Goal: Task Accomplishment & Management: Use online tool/utility

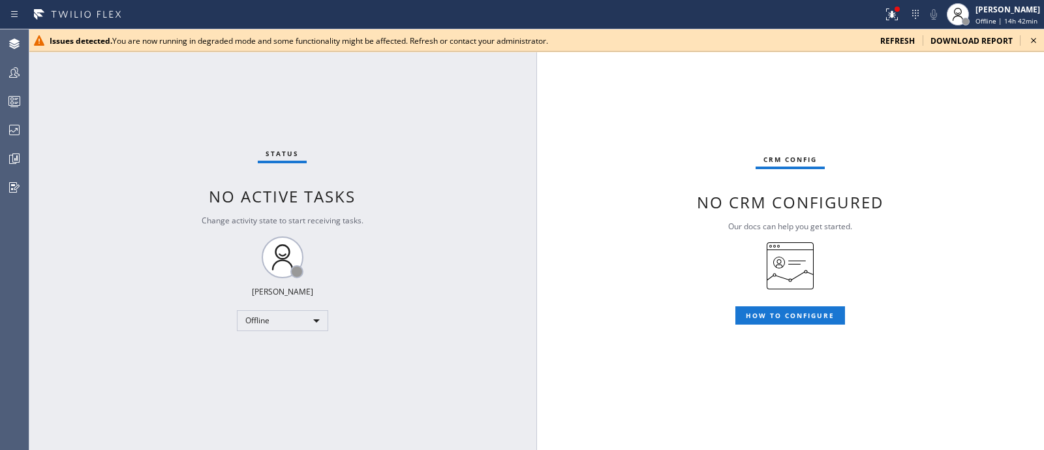
click at [906, 40] on span "refresh" at bounding box center [897, 40] width 35 height 11
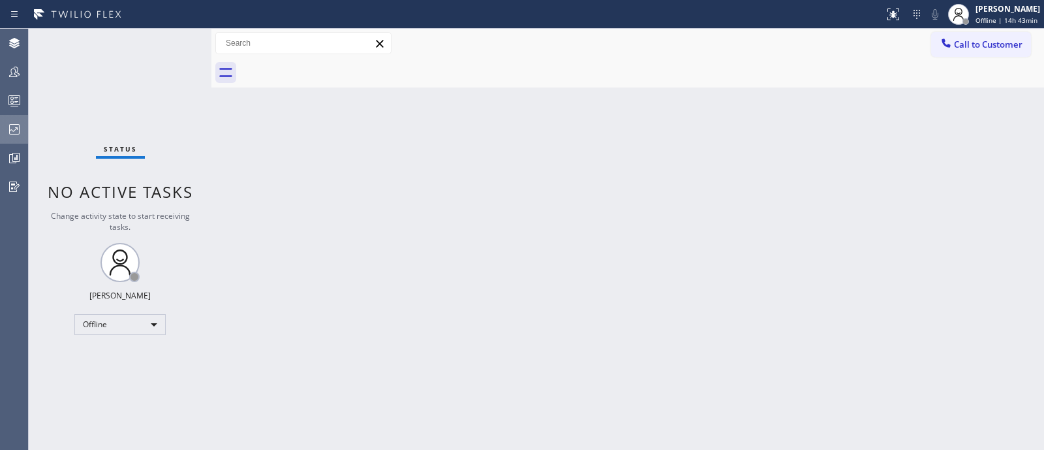
click at [4, 142] on div at bounding box center [14, 129] width 29 height 26
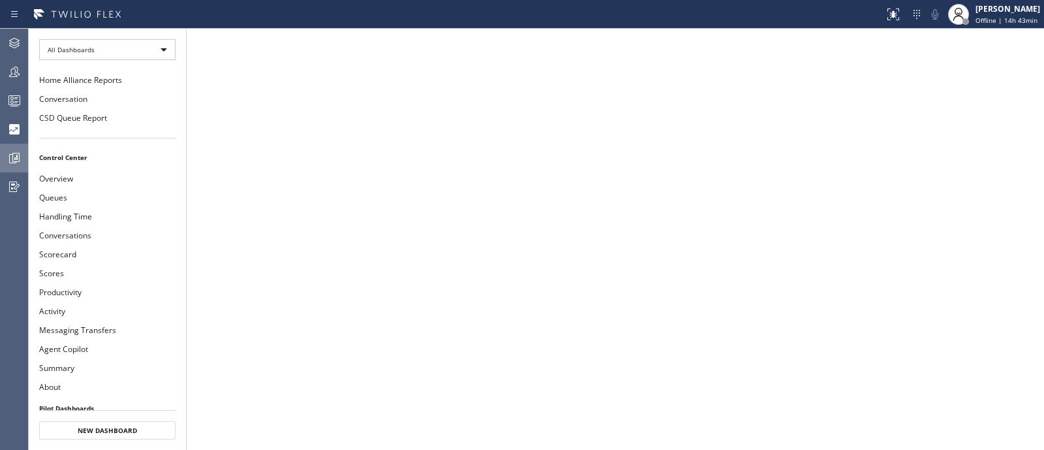
click at [8, 163] on icon at bounding box center [15, 158] width 16 height 16
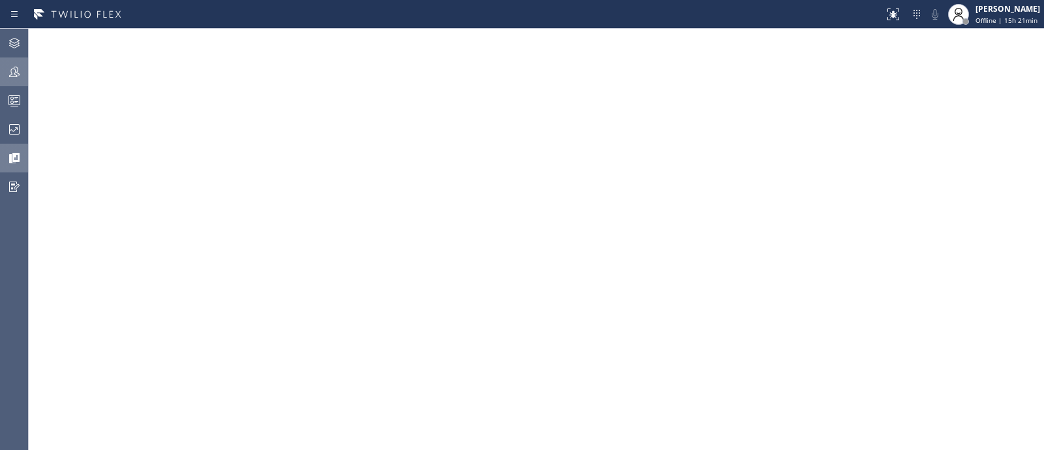
click at [26, 78] on div at bounding box center [14, 72] width 29 height 16
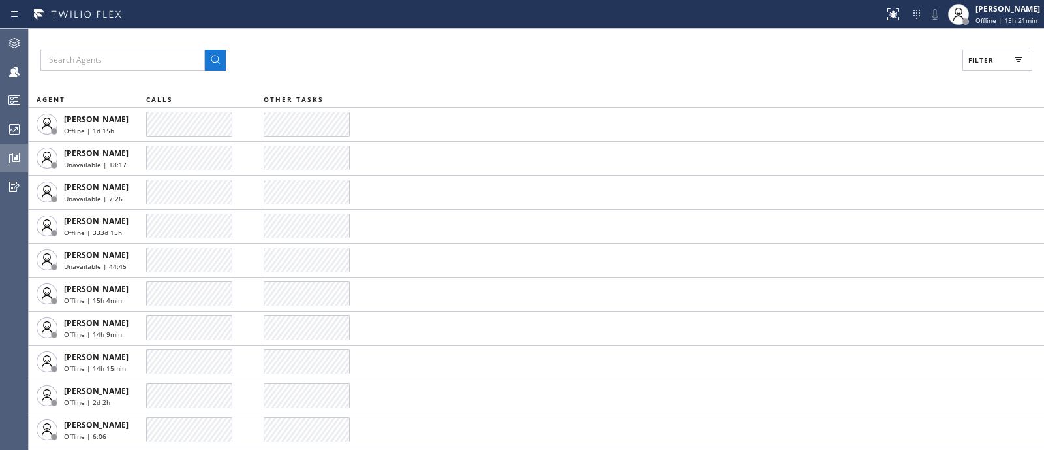
click at [963, 55] on button "Filter" at bounding box center [997, 60] width 70 height 21
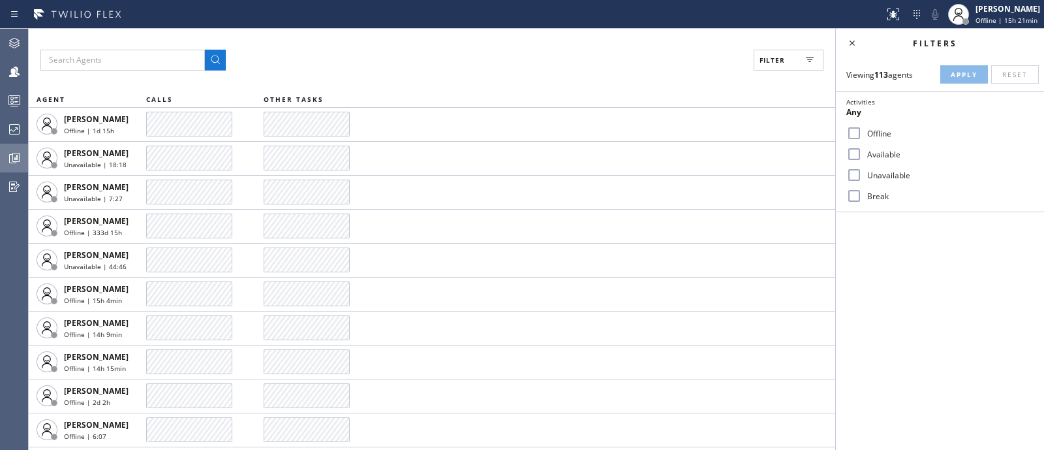
click at [872, 152] on label "Available" at bounding box center [948, 154] width 172 height 11
click at [862, 152] on input "Available" at bounding box center [854, 154] width 16 height 16
checkbox input "true"
click at [961, 70] on span "Apply" at bounding box center [964, 74] width 27 height 9
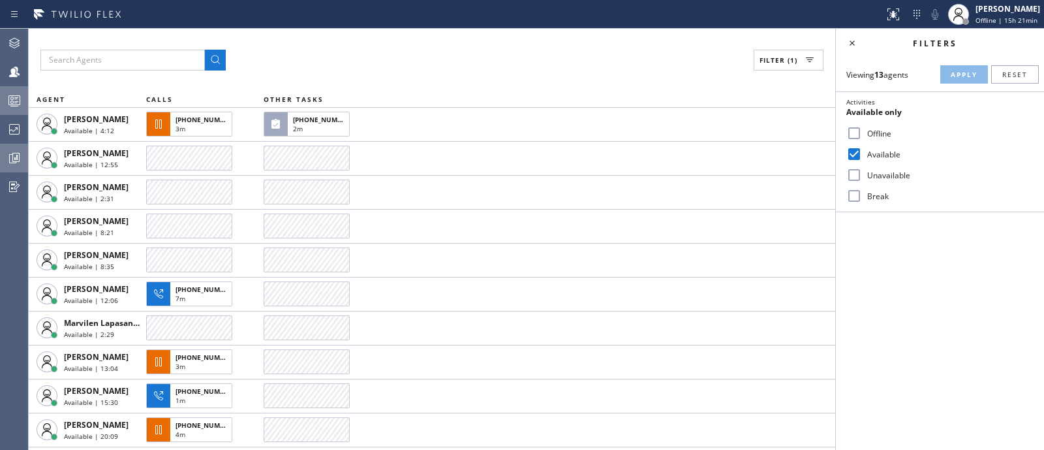
click at [5, 100] on div at bounding box center [14, 101] width 29 height 16
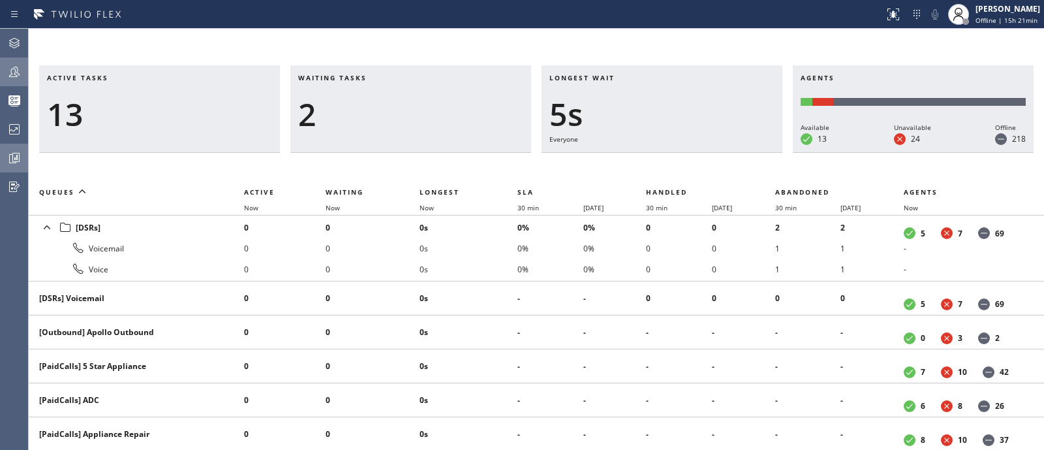
click at [9, 72] on icon at bounding box center [15, 72] width 16 height 16
